Goal: Navigation & Orientation: Find specific page/section

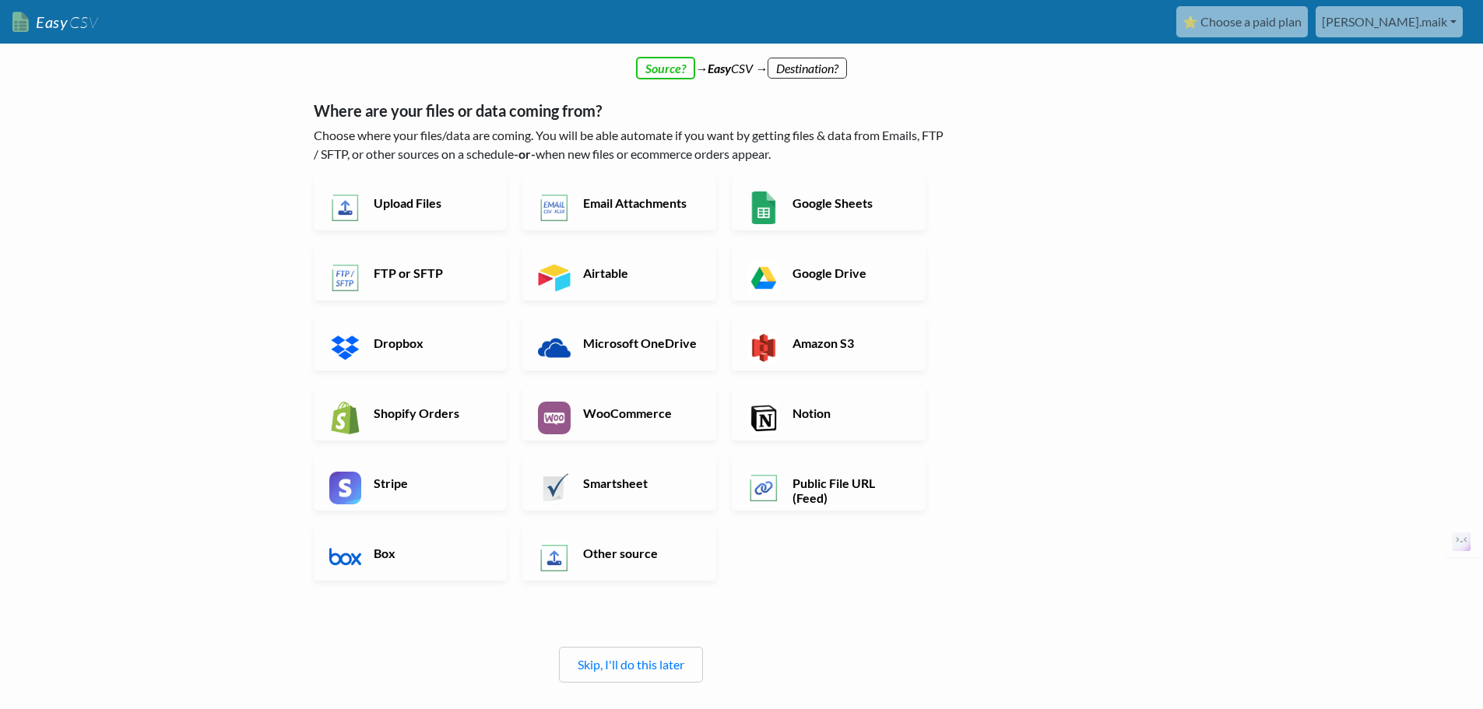
click at [487, 209] on h6 "Upload Files" at bounding box center [431, 202] width 122 height 15
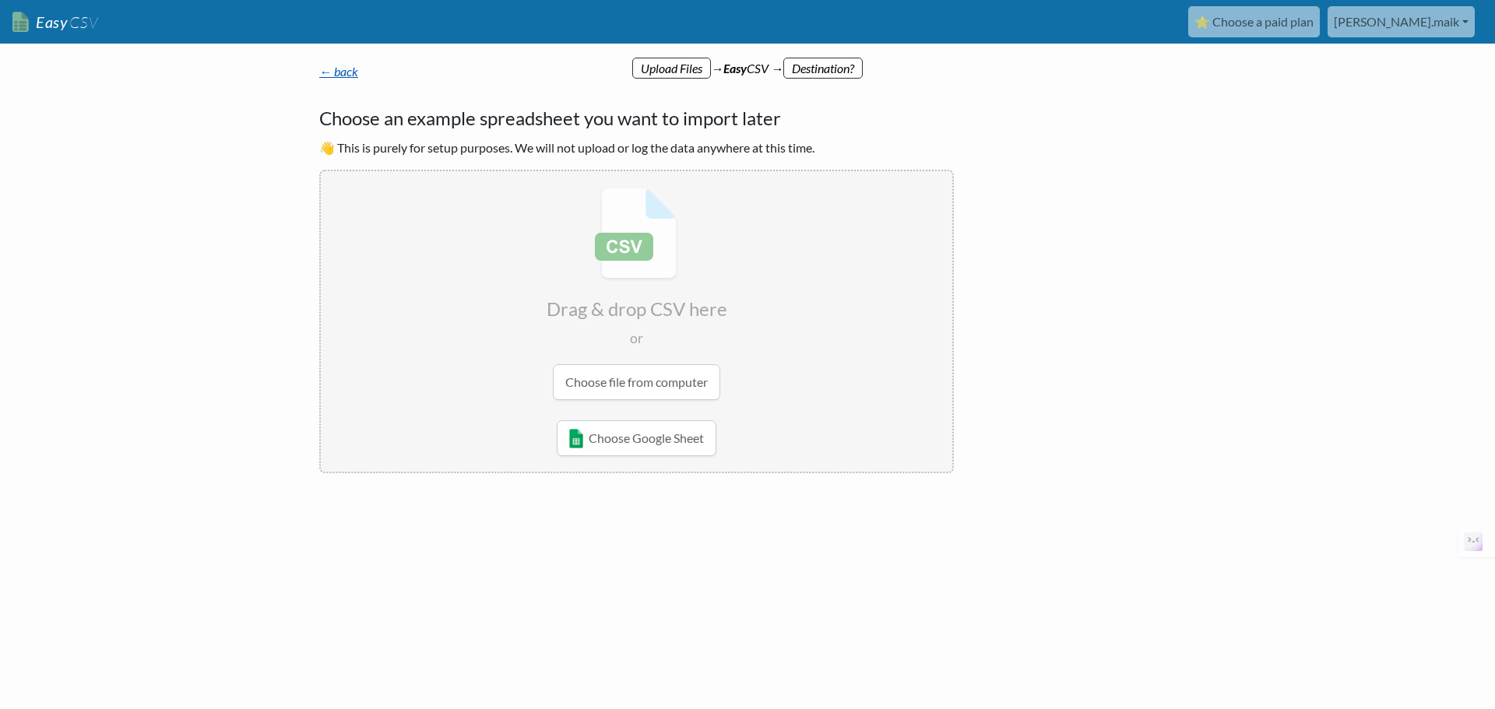
click at [341, 73] on link "← back" at bounding box center [338, 71] width 39 height 15
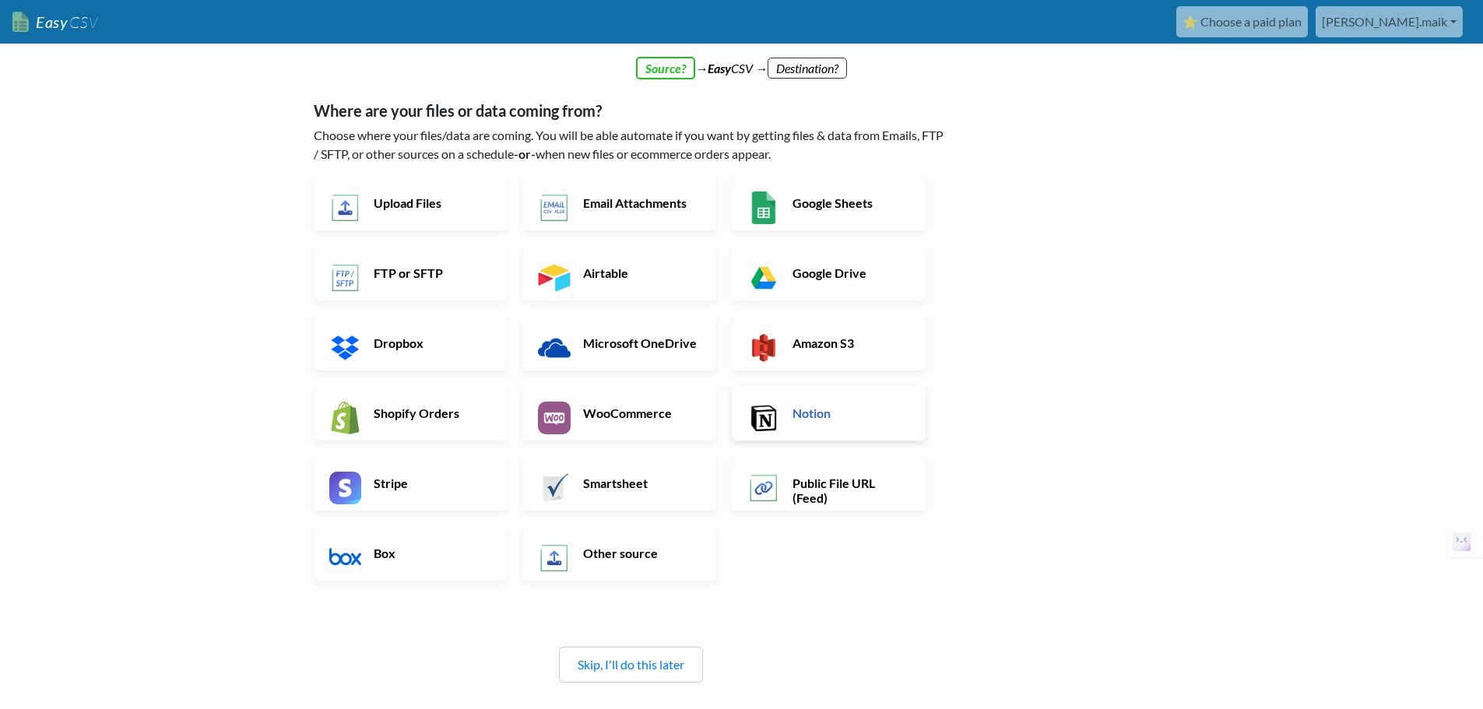
click at [794, 415] on h6 "Notion" at bounding box center [850, 413] width 122 height 15
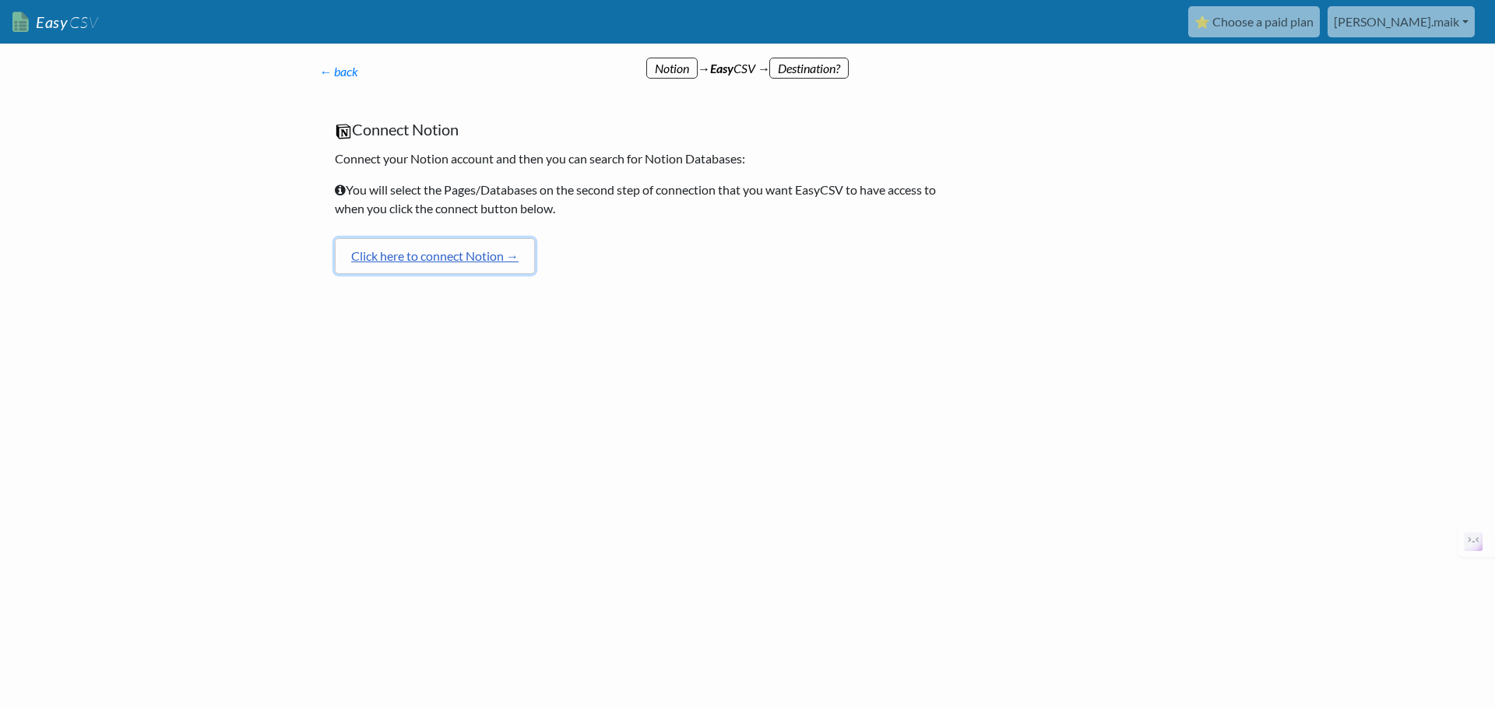
click at [470, 260] on link "Click here to connect Notion →" at bounding box center [435, 256] width 200 height 36
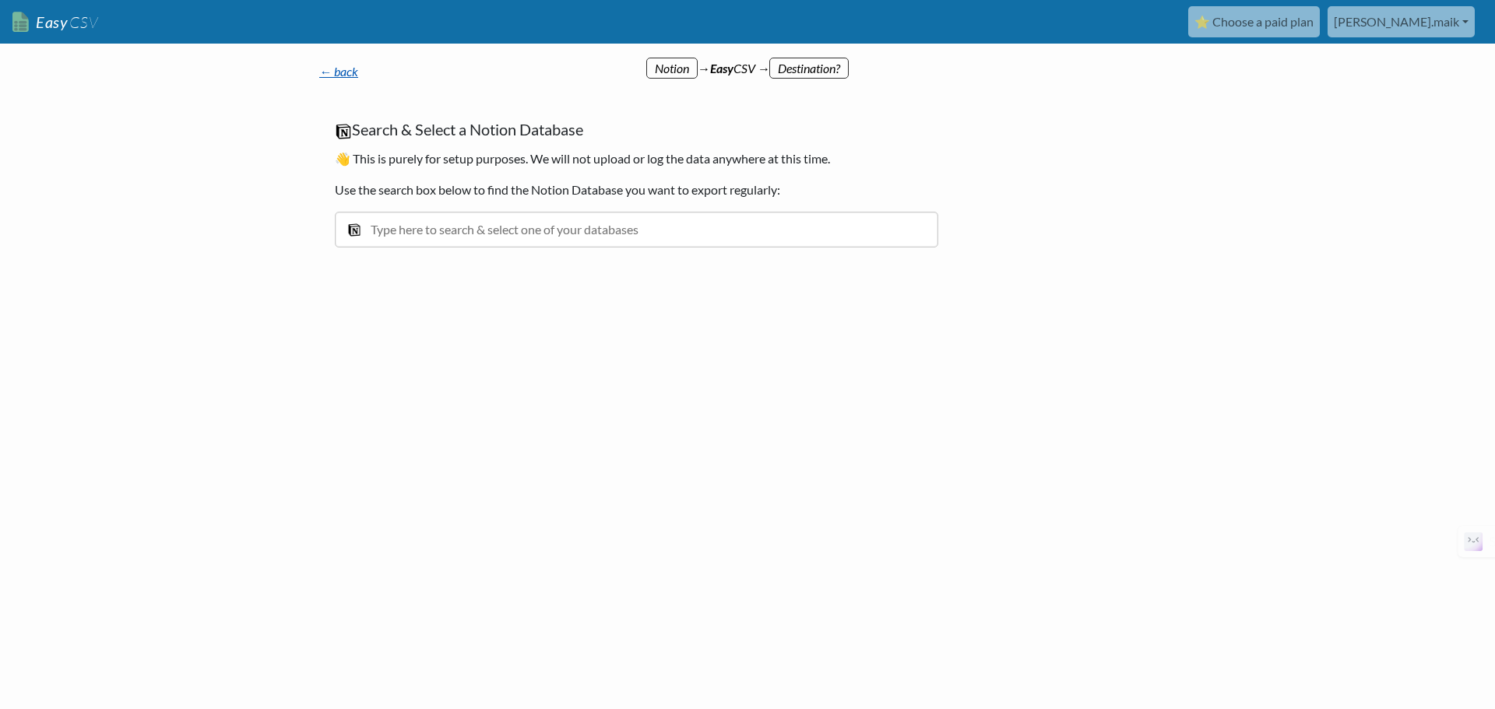
click at [343, 72] on link "← back" at bounding box center [338, 71] width 39 height 15
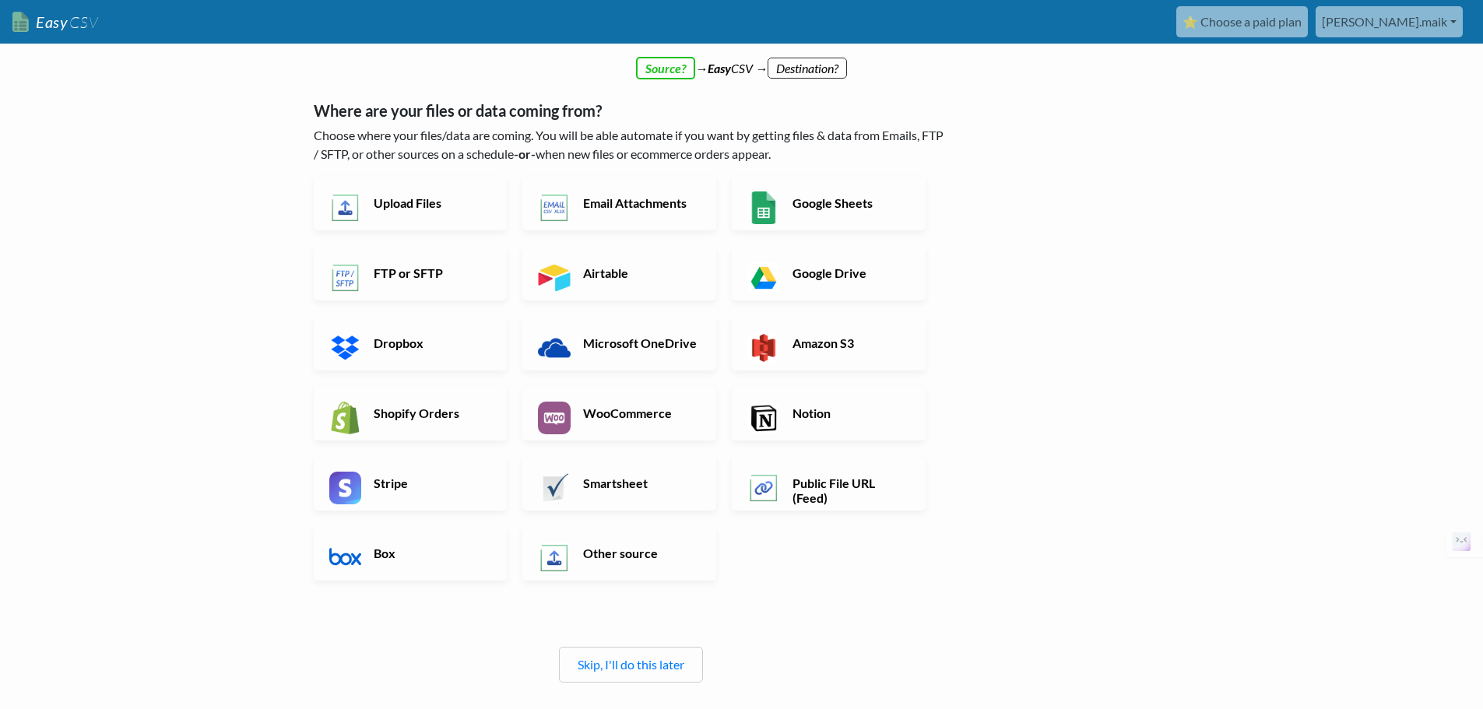
click at [1296, 31] on link "⭐ Choose a paid plan" at bounding box center [1242, 21] width 132 height 31
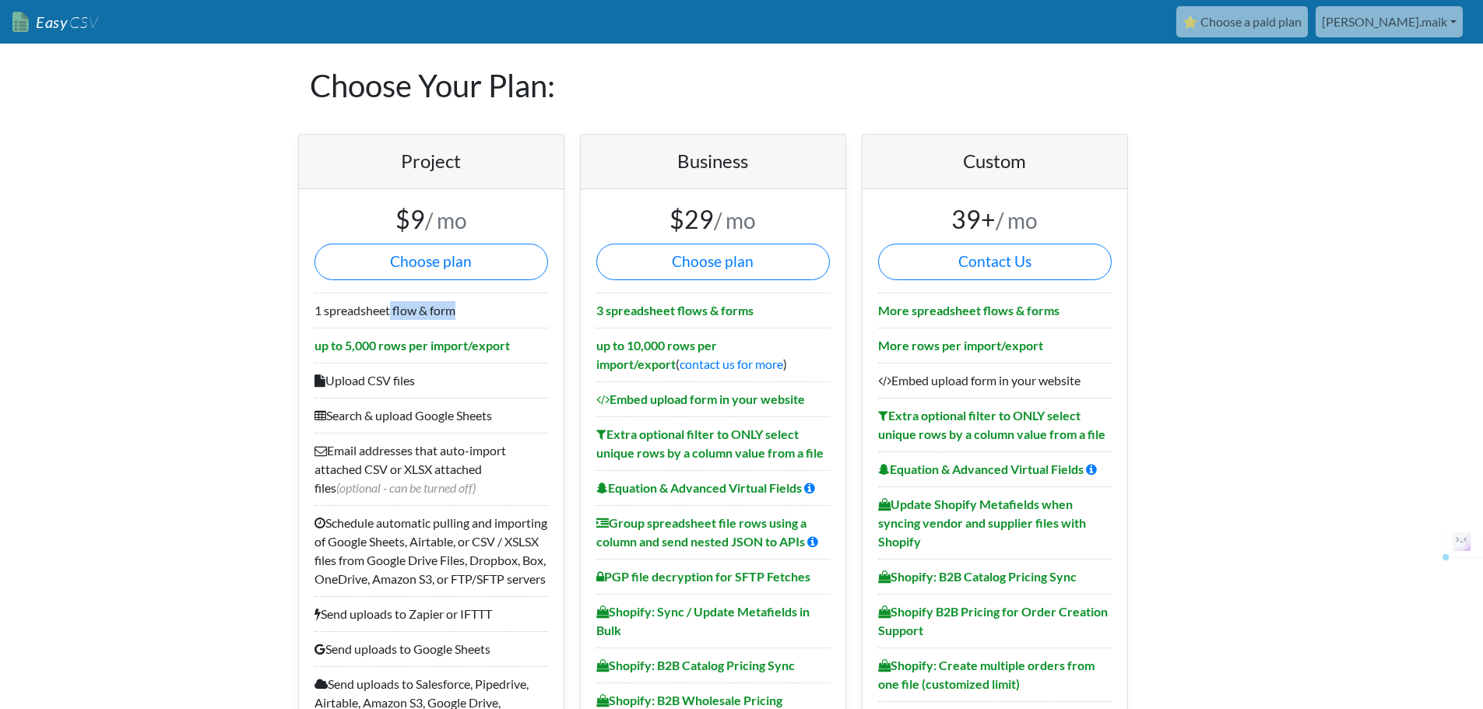
drag, startPoint x: 390, startPoint y: 310, endPoint x: 476, endPoint y: 311, distance: 86.4
click at [476, 311] on li "1 spreadsheet flow & form" at bounding box center [432, 310] width 234 height 35
click at [411, 311] on li "1 spreadsheet flow & form" at bounding box center [432, 310] width 234 height 35
drag, startPoint x: 400, startPoint y: 347, endPoint x: 513, endPoint y: 344, distance: 112.9
click at [513, 344] on li "up to 5,000 rows per import/export" at bounding box center [432, 345] width 234 height 35
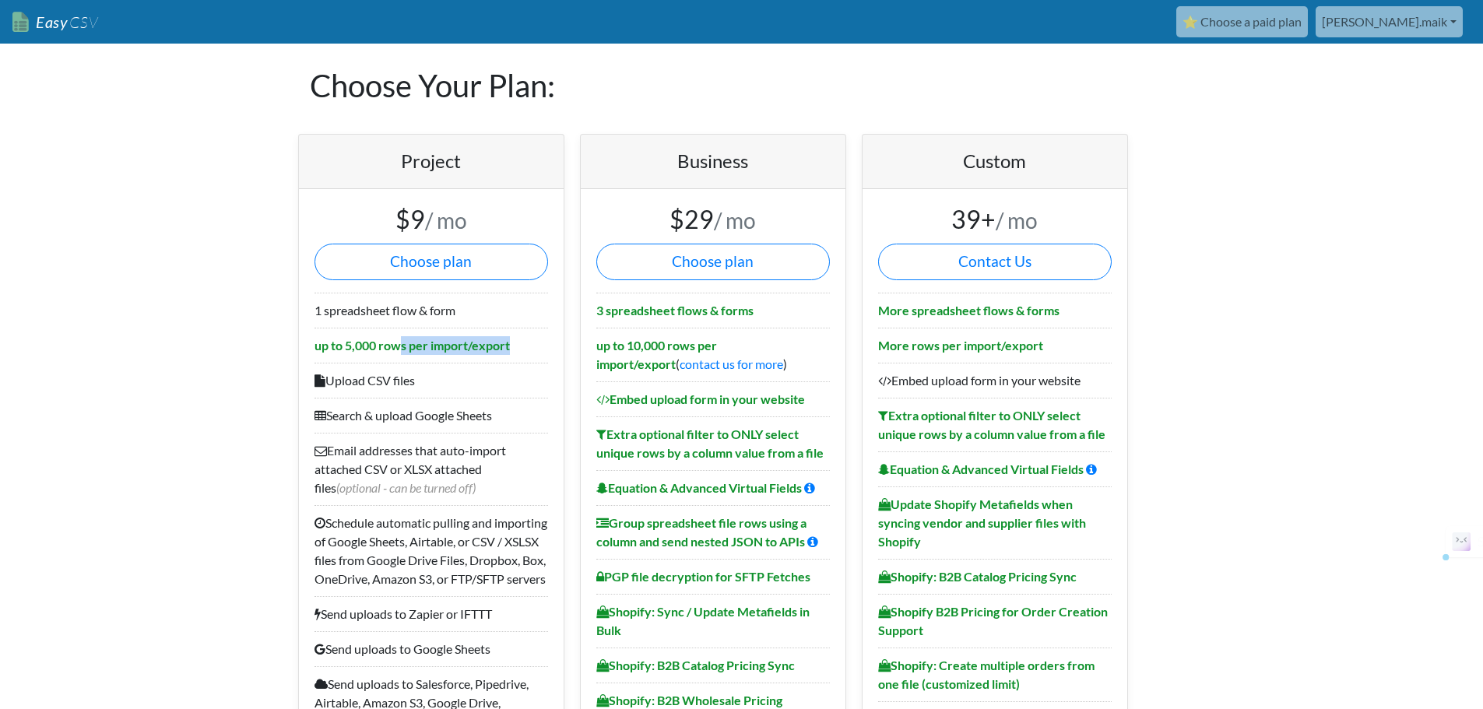
click at [451, 356] on li "up to 5,000 rows per import/export" at bounding box center [432, 345] width 234 height 35
drag, startPoint x: 504, startPoint y: 416, endPoint x: 318, endPoint y: 421, distance: 186.9
click at [318, 421] on li "Search & upload Google Sheets" at bounding box center [432, 415] width 234 height 35
drag, startPoint x: 529, startPoint y: 463, endPoint x: 353, endPoint y: 446, distance: 176.0
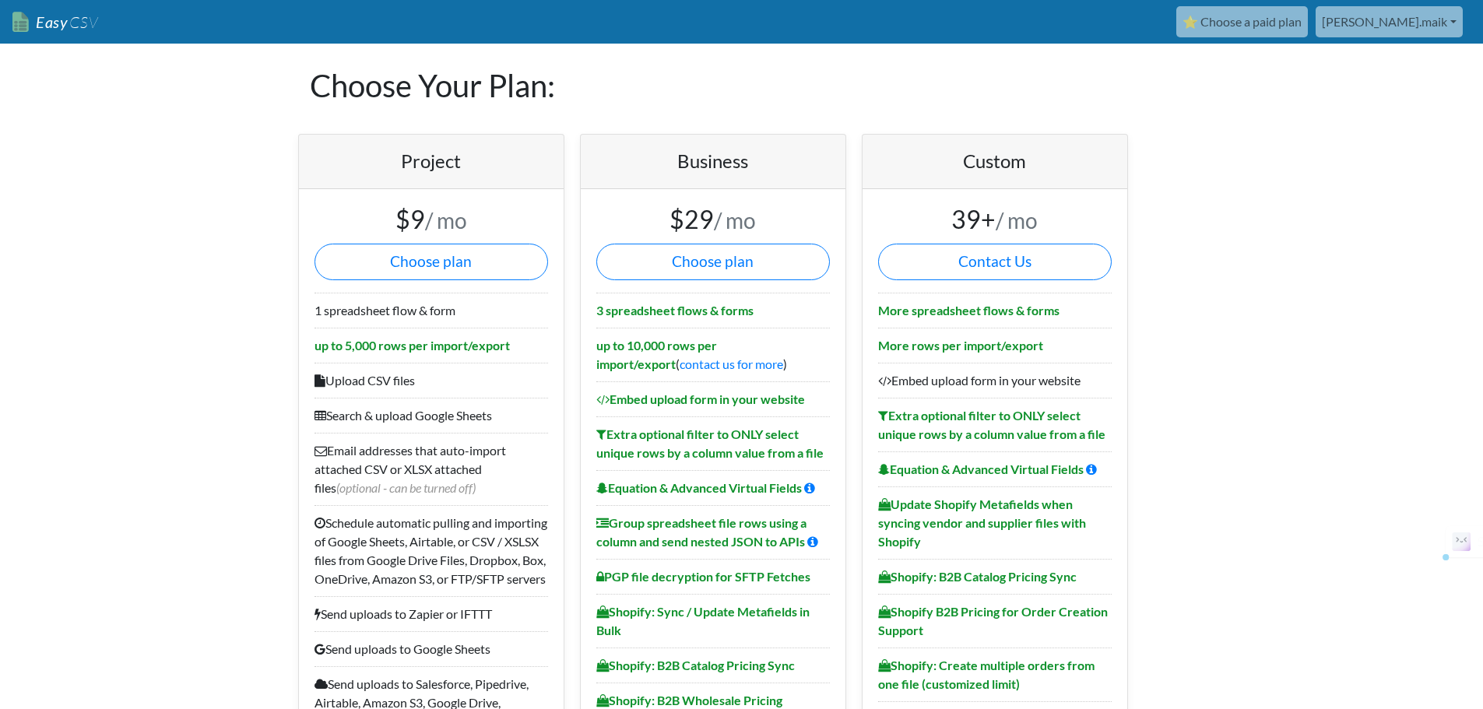
click at [353, 446] on li "Email addresses that auto-import attached CSV or XLSX attached files (optional …" at bounding box center [432, 469] width 234 height 72
click at [404, 463] on li "Email addresses that auto-import attached CSV or XLSX attached files (optional …" at bounding box center [432, 469] width 234 height 72
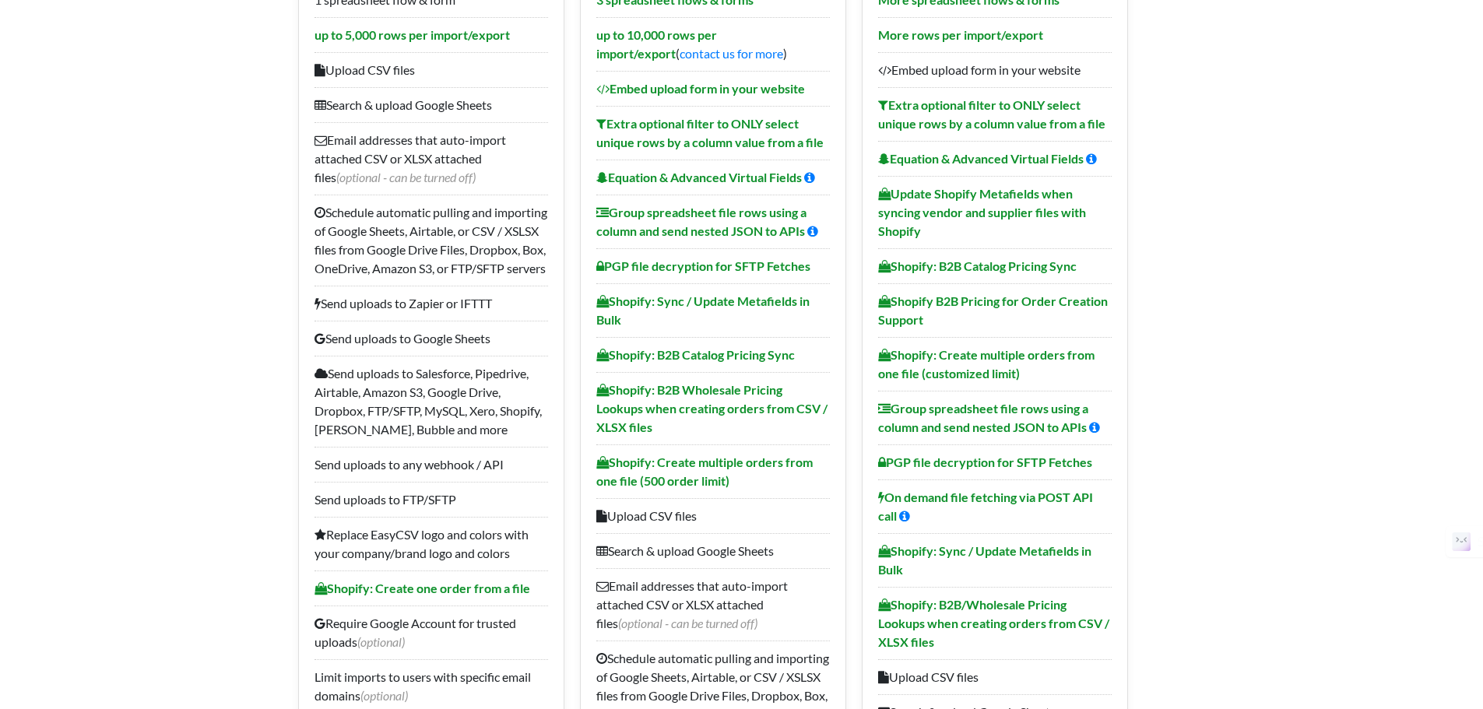
scroll to position [311, 0]
drag, startPoint x: 519, startPoint y: 323, endPoint x: 323, endPoint y: 332, distance: 196.4
click at [323, 320] on li "Send uploads to Zapier or IFTTT" at bounding box center [432, 302] width 234 height 35
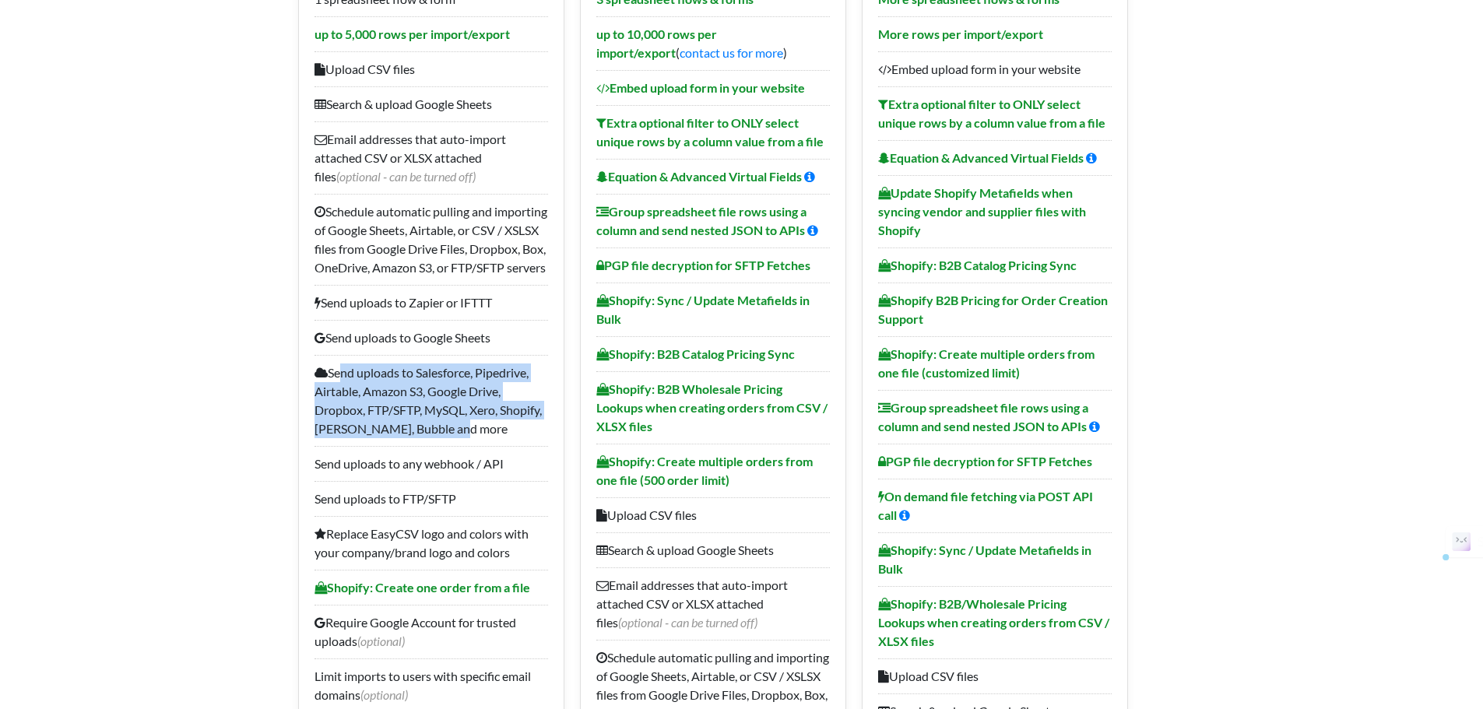
drag, startPoint x: 458, startPoint y: 446, endPoint x: 334, endPoint y: 388, distance: 136.9
click at [334, 388] on li "Send uploads to Salesforce, Pipedrive, Airtable, Amazon S3, Google Drive, Dropb…" at bounding box center [432, 400] width 234 height 91
click at [356, 427] on li "Send uploads to Salesforce, Pipedrive, Airtable, Amazon S3, Google Drive, Dropb…" at bounding box center [432, 400] width 234 height 91
drag, startPoint x: 480, startPoint y: 445, endPoint x: 325, endPoint y: 395, distance: 163.7
click at [325, 395] on li "Send uploads to Salesforce, Pipedrive, Airtable, Amazon S3, Google Drive, Dropb…" at bounding box center [432, 400] width 234 height 91
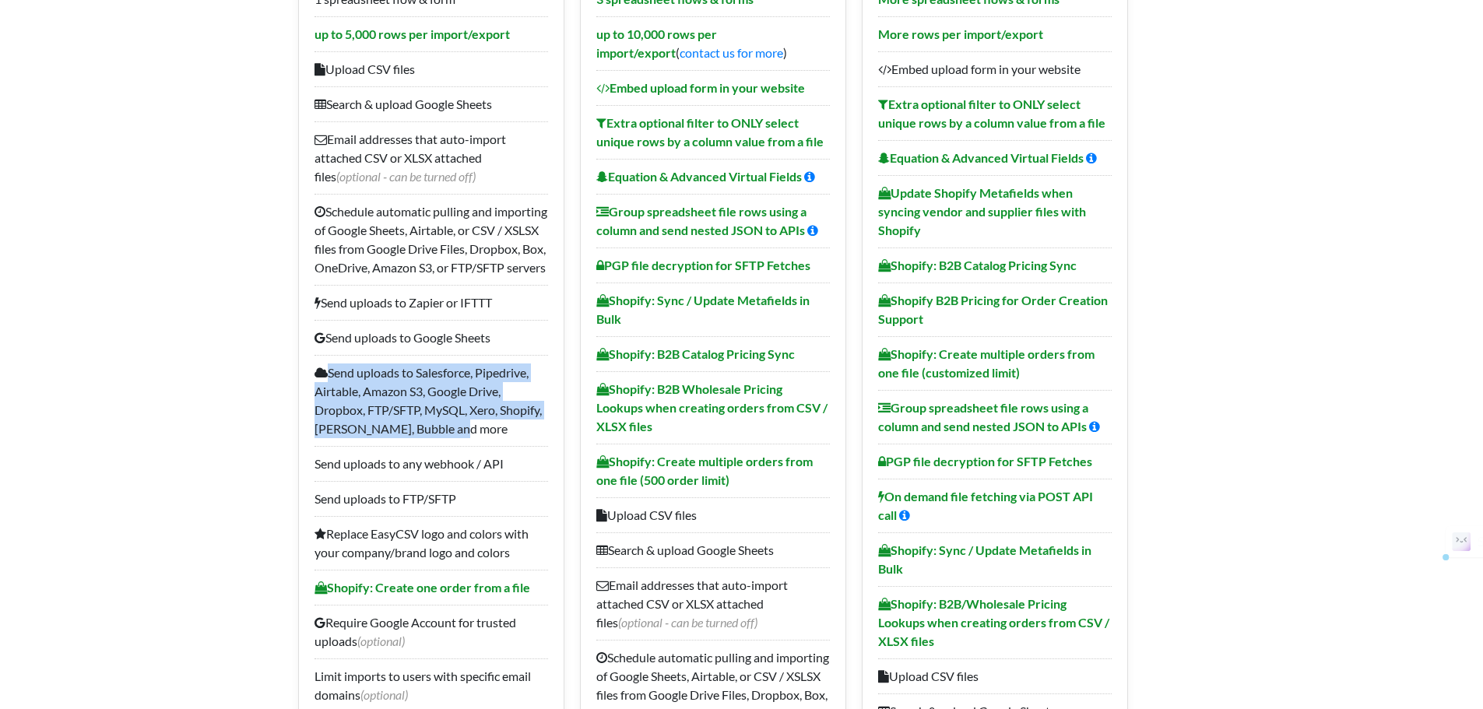
click at [364, 439] on li "Send uploads to Salesforce, Pipedrive, Airtable, Amazon S3, Google Drive, Dropb…" at bounding box center [432, 400] width 234 height 91
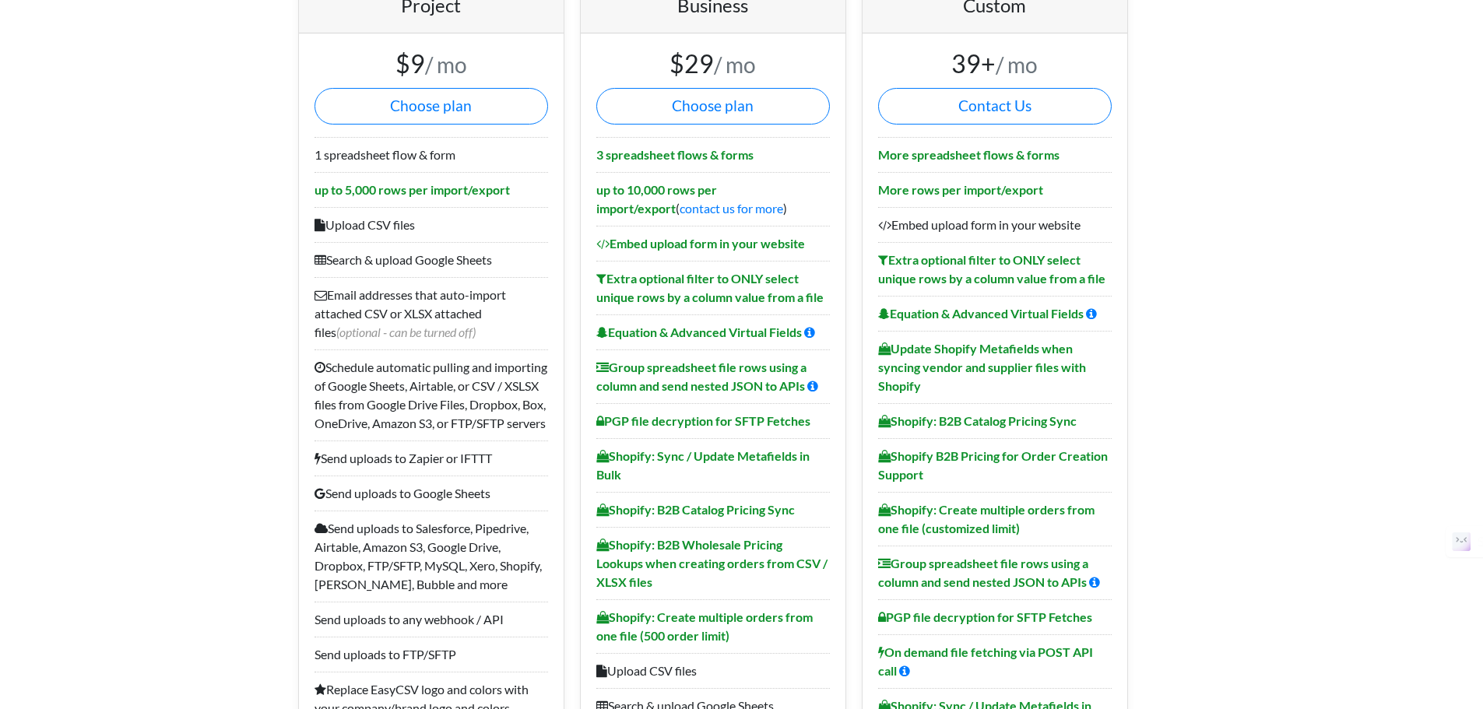
scroll to position [0, 0]
